Goal: Check status: Check status

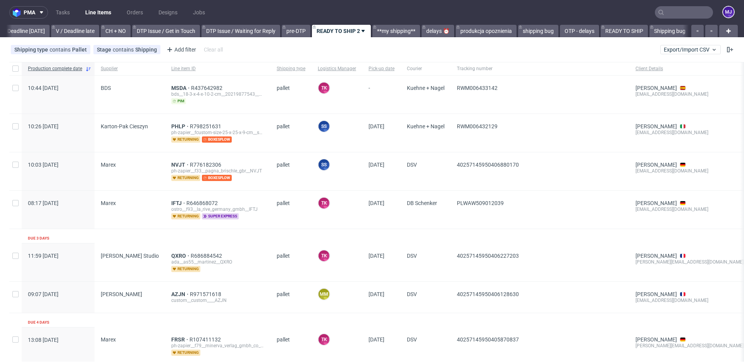
scroll to position [0, 1040]
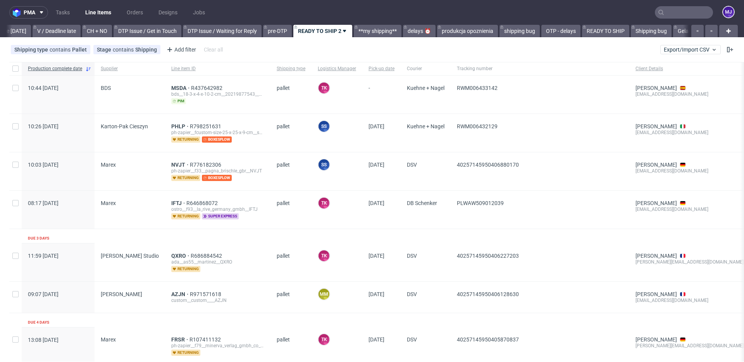
click at [668, 17] on input "text" at bounding box center [684, 12] width 58 height 12
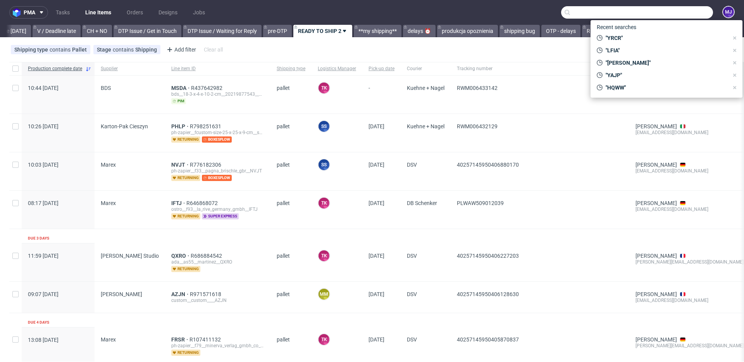
paste input "[PERSON_NAME]"
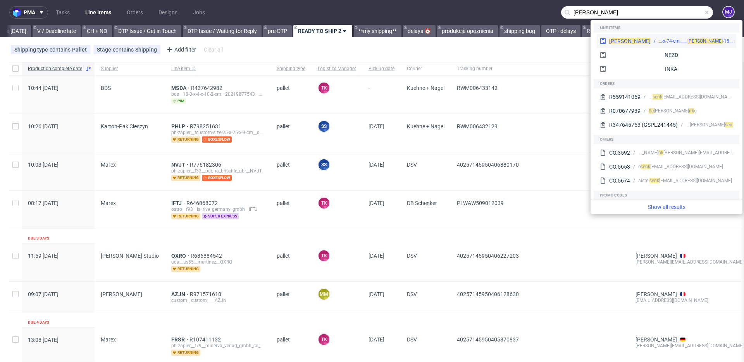
type input "[PERSON_NAME]"
click at [659, 40] on div "__15-x-15-x-74-cm____ [PERSON_NAME]" at bounding box center [696, 41] width 74 height 7
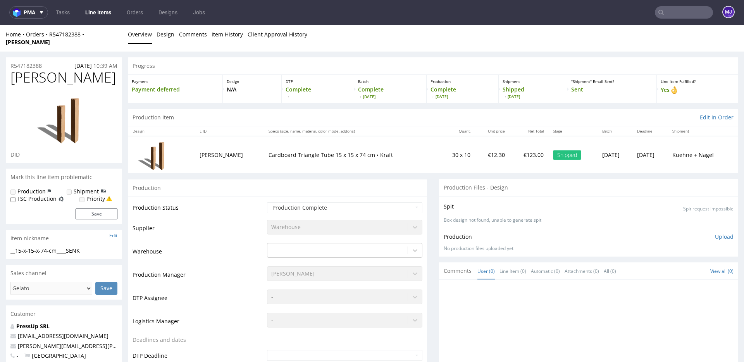
click at [487, 43] on div "Home Orders R547182388 [PERSON_NAME] Overview Design Comments Item History Clie…" at bounding box center [372, 38] width 744 height 27
click at [269, 151] on p "Cardboard Triangle Tube 15 x 15 x 74 cm • Kraft" at bounding box center [352, 155] width 166 height 8
copy p "Triangle"
click at [269, 151] on p "Cardboard Triangle Tube 15 x 15 x 74 cm • Kraft" at bounding box center [352, 155] width 166 height 8
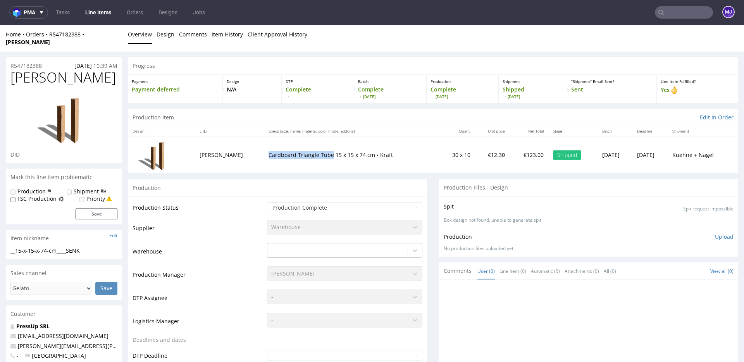
drag, startPoint x: 239, startPoint y: 148, endPoint x: 280, endPoint y: 148, distance: 41.5
click at [280, 151] on p "Cardboard Triangle Tube 15 x 15 x 74 cm • Kraft" at bounding box center [352, 155] width 166 height 8
copy p "Cardboard Triangle Tube"
click at [669, 10] on input "text" at bounding box center [684, 12] width 58 height 12
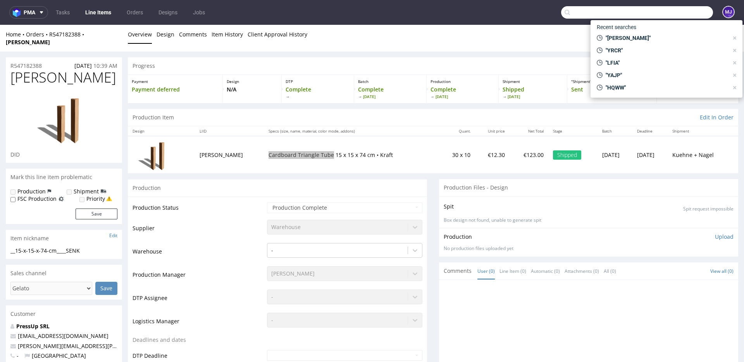
click at [595, 12] on input "text" at bounding box center [637, 12] width 152 height 12
paste input "EFAN"
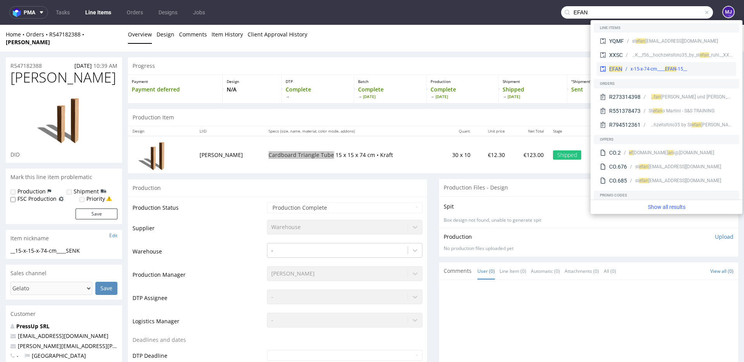
type input "EFAN"
click at [621, 68] on span "EFAN" at bounding box center [615, 69] width 13 height 6
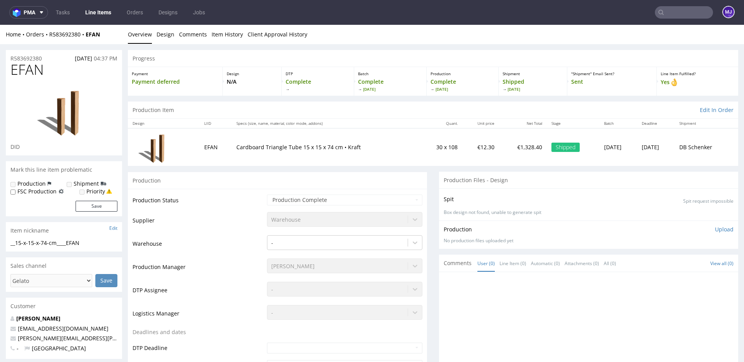
click at [430, 148] on td "30 x 108" at bounding box center [440, 146] width 43 height 37
drag, startPoint x: 430, startPoint y: 148, endPoint x: 412, endPoint y: 148, distance: 17.4
click at [419, 148] on td "30 x 108" at bounding box center [440, 146] width 43 height 37
click at [427, 157] on td "30 x 108" at bounding box center [440, 146] width 43 height 37
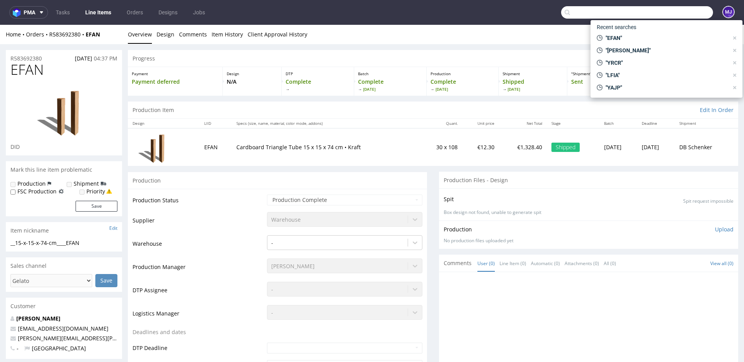
click at [670, 15] on input "text" at bounding box center [637, 12] width 152 height 12
paste input "LFIA"
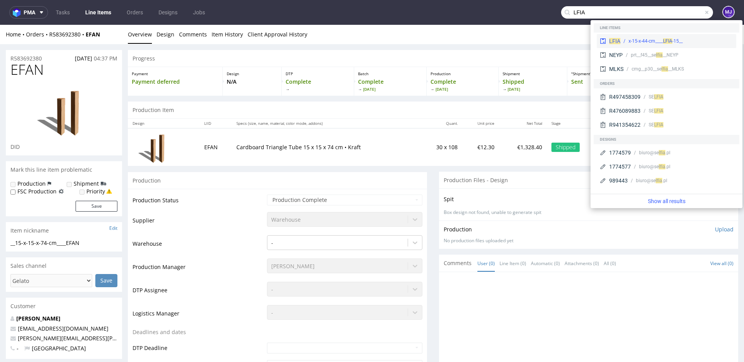
type input "LFIA"
click at [646, 39] on div "__15-x-15-x-44-cm____ LFIA" at bounding box center [656, 41] width 54 height 7
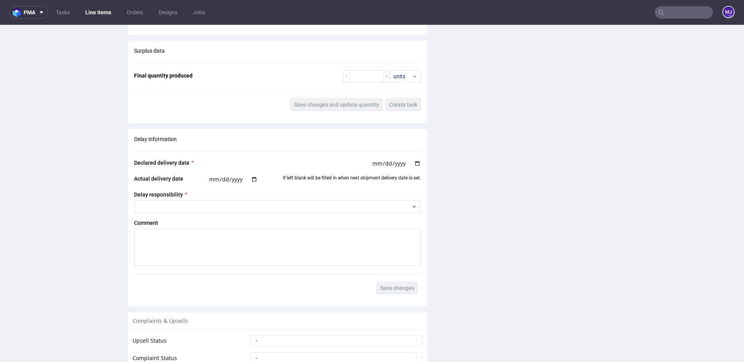
scroll to position [783, 0]
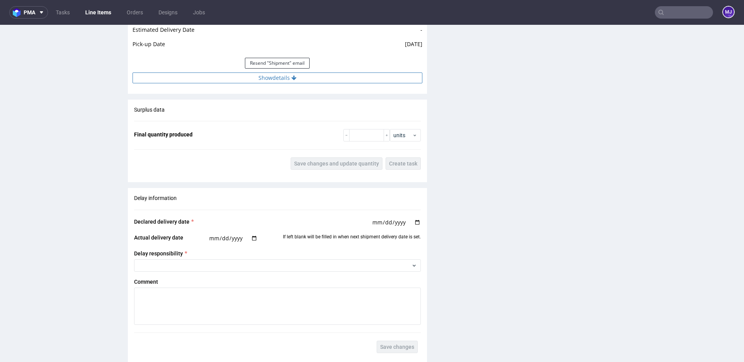
click at [287, 78] on button "Show details" at bounding box center [278, 77] width 290 height 11
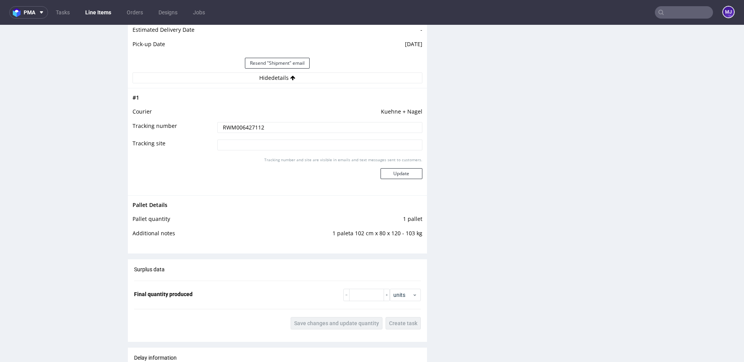
click at [246, 129] on input "RWM006427112" at bounding box center [319, 127] width 205 height 11
click at [448, 120] on div "Production Files - Design Spit Spit request impossible Box design not found, un…" at bounding box center [588, 16] width 299 height 1254
click at [658, 10] on input "text" at bounding box center [684, 12] width 58 height 12
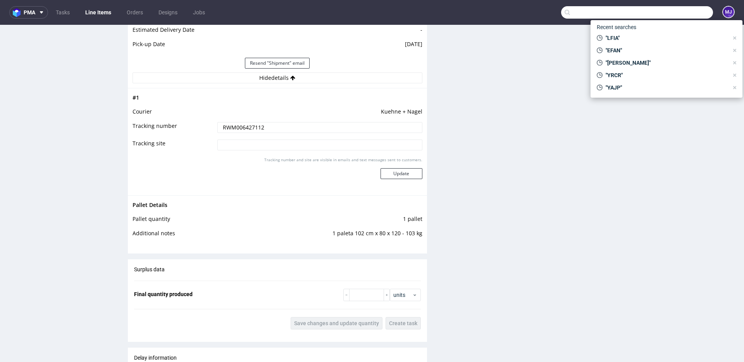
paste input "R282786874_FFHI"
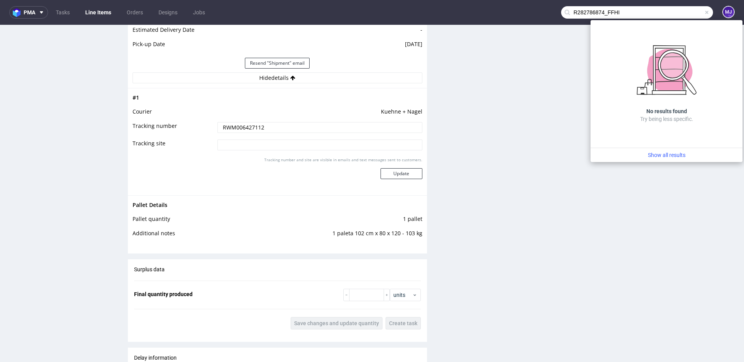
drag, startPoint x: 602, startPoint y: 11, endPoint x: 537, endPoint y: 15, distance: 65.6
click at [537, 15] on nav "pma Tasks Line Items Orders Designs Jobs R282786874_FFHI MJ" at bounding box center [372, 12] width 744 height 25
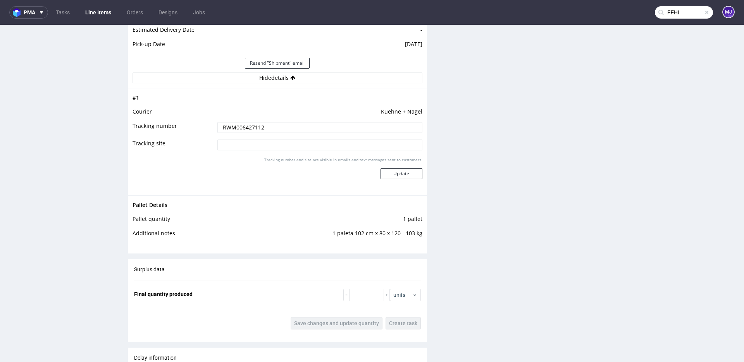
type input "FFHI"
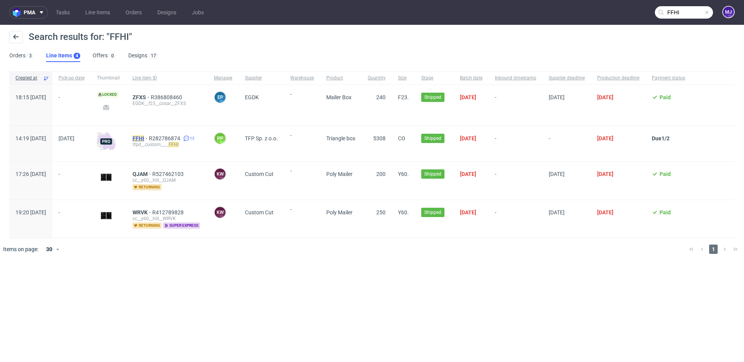
click at [144, 138] on mark "FFHI" at bounding box center [139, 138] width 12 height 6
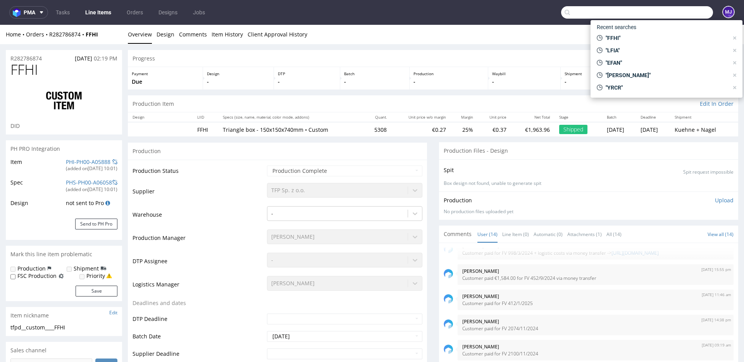
click at [662, 13] on input "text" at bounding box center [637, 12] width 152 height 12
paste input "R282786874_FFHI"
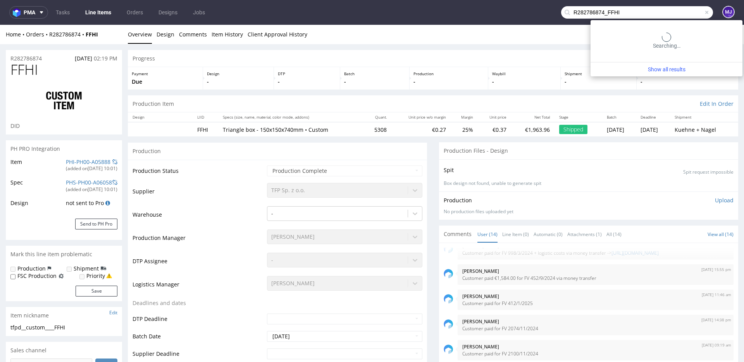
type input "R282786874_FFHI"
click at [472, 28] on div "Home Orders R282786874 FFHI Overview Design Comments Item History Client Approv…" at bounding box center [372, 34] width 744 height 19
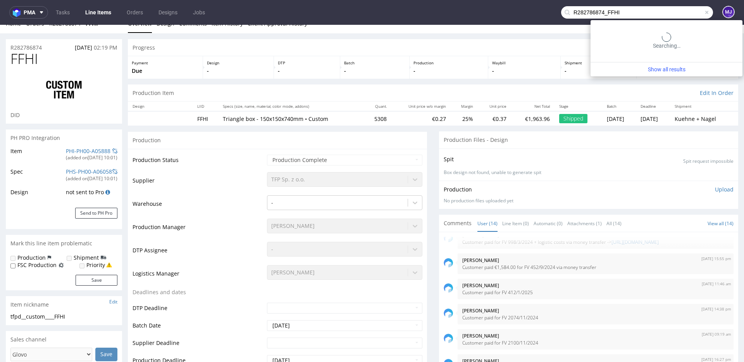
scroll to position [12, 0]
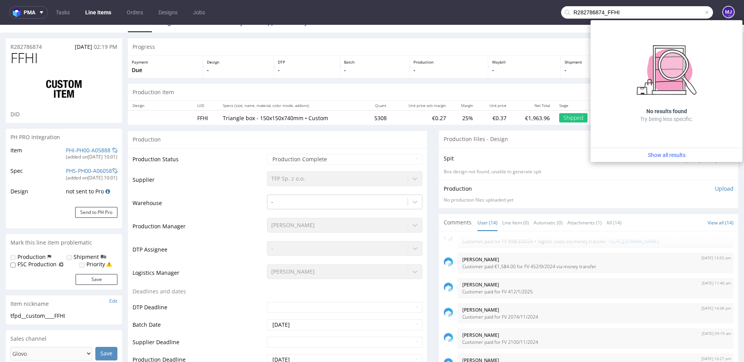
click at [221, 159] on td "Production Status" at bounding box center [199, 161] width 133 height 17
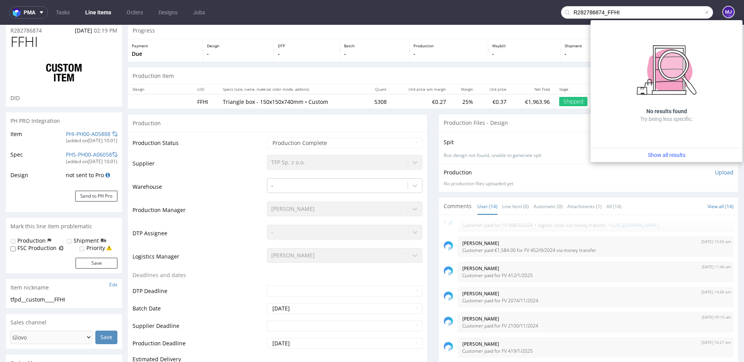
scroll to position [29, 0]
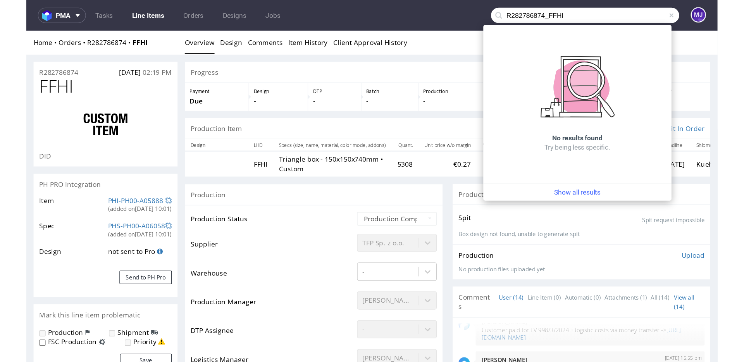
scroll to position [263, 0]
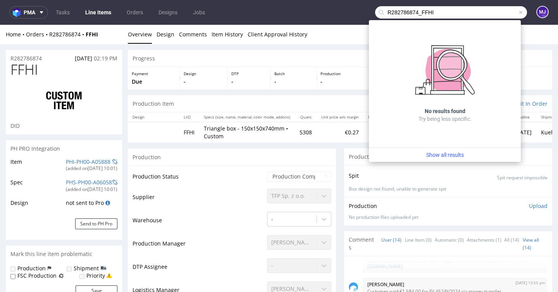
click at [518, 12] on span at bounding box center [521, 12] width 6 height 6
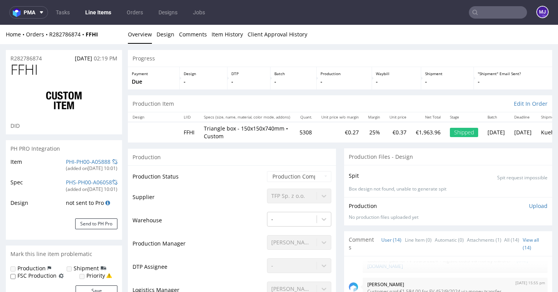
click at [457, 9] on nav "pma Tasks Line Items Orders Designs Jobs MJ" at bounding box center [279, 12] width 558 height 25
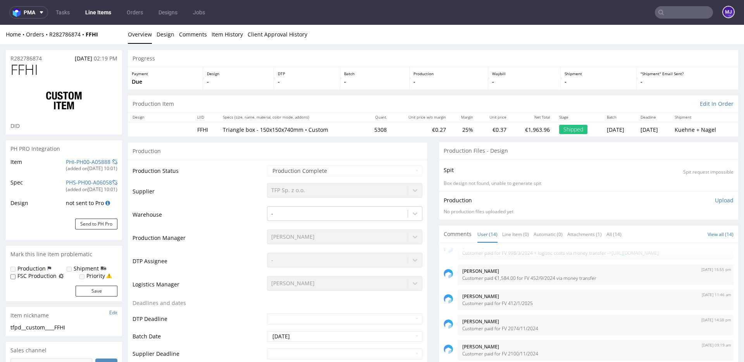
scroll to position [245, 0]
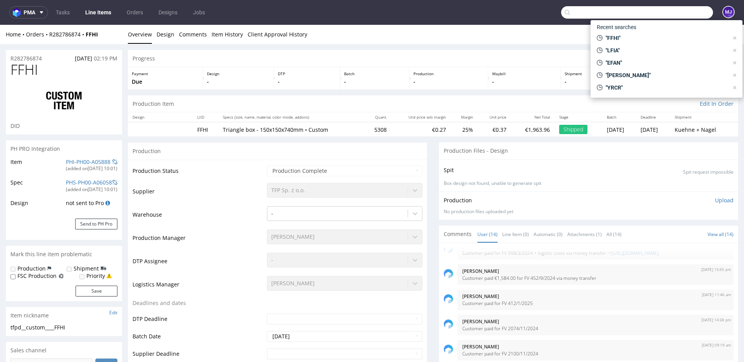
click at [667, 12] on input "text" at bounding box center [637, 12] width 152 height 12
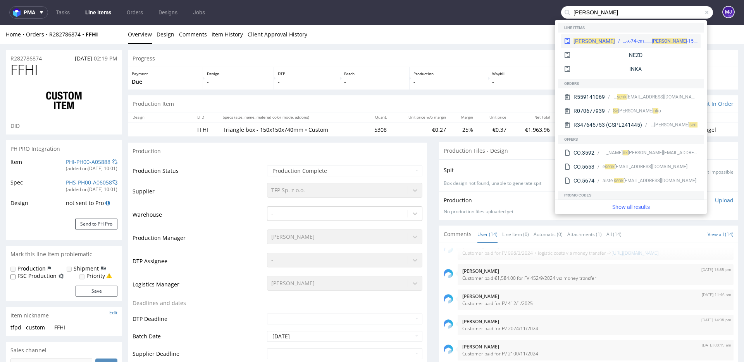
type input "[PERSON_NAME]"
click at [623, 40] on div "__15-x-15-x-74-cm____ [PERSON_NAME]" at bounding box center [660, 41] width 74 height 7
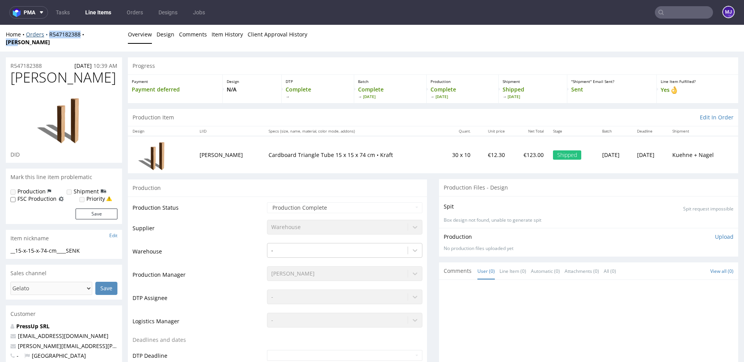
drag, startPoint x: 107, startPoint y: 32, endPoint x: 48, endPoint y: 36, distance: 59.4
click at [48, 36] on div "Home Orders R547182388 [PERSON_NAME]" at bounding box center [64, 38] width 116 height 15
copy div "R547182388 [PERSON_NAME]"
